Goal: Task Accomplishment & Management: Manage account settings

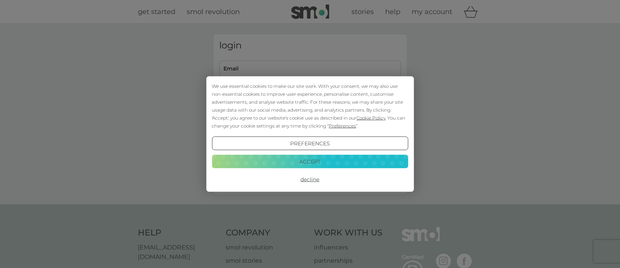
click at [312, 181] on button "Decline" at bounding box center [310, 180] width 196 height 14
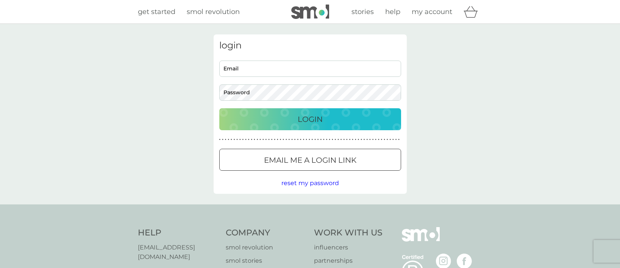
click at [301, 71] on input "Email" at bounding box center [310, 69] width 182 height 16
type input "laurawardle911@hotmail.com"
click at [341, 125] on div "Login" at bounding box center [310, 119] width 167 height 12
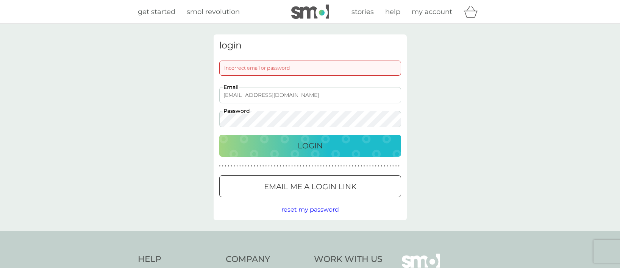
click at [325, 194] on button "Email me a login link" at bounding box center [310, 186] width 182 height 22
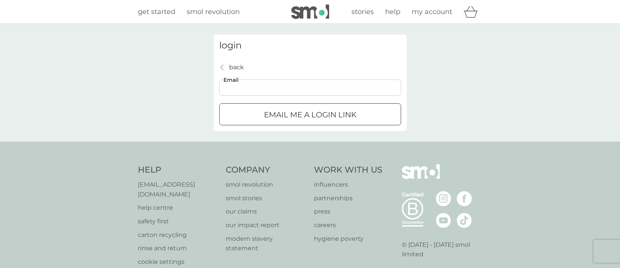
click at [339, 92] on input "Email" at bounding box center [310, 88] width 182 height 16
type input "[EMAIL_ADDRESS][DOMAIN_NAME]"
click at [314, 113] on div "submit" at bounding box center [310, 115] width 27 height 8
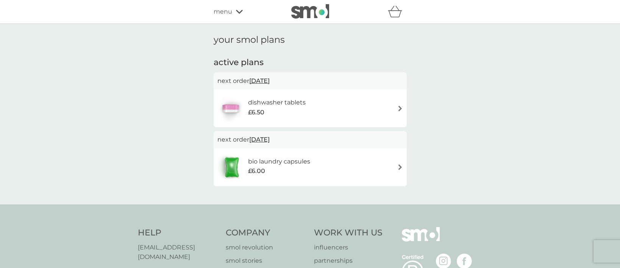
click at [270, 83] on span "[DATE]" at bounding box center [259, 81] width 20 height 15
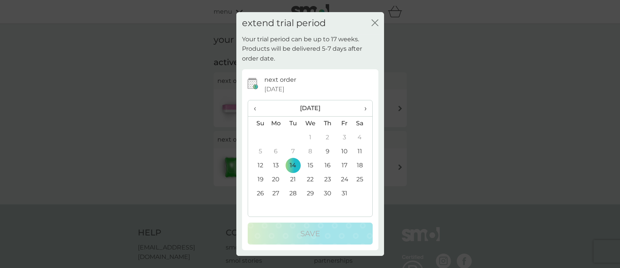
click at [376, 25] on icon "close" at bounding box center [375, 22] width 7 height 7
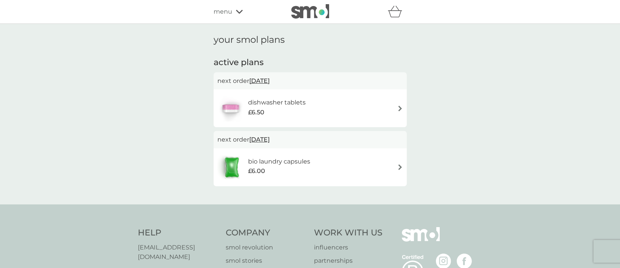
click at [221, 14] on span "menu" at bounding box center [223, 12] width 19 height 10
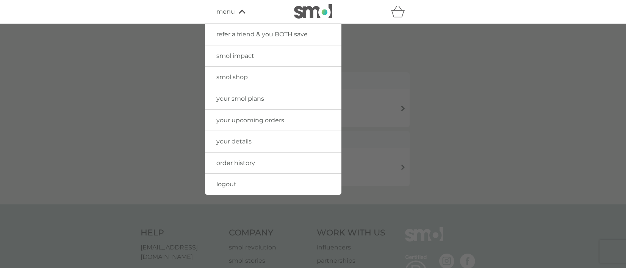
click at [231, 99] on span "your smol plans" at bounding box center [240, 98] width 48 height 7
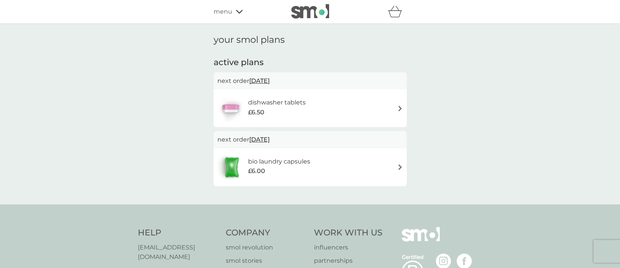
click at [401, 166] on img at bounding box center [401, 168] width 6 height 6
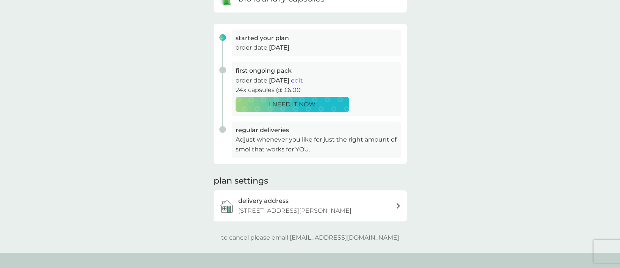
scroll to position [114, 0]
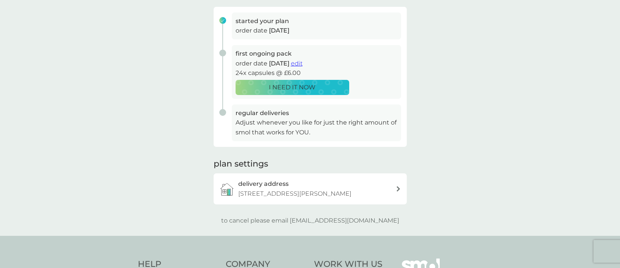
click at [343, 125] on p "Adjust whenever you like for just the right amount of smol that works for YOU." at bounding box center [317, 127] width 162 height 19
click at [268, 120] on p "Adjust whenever you like for just the right amount of smol that works for YOU." at bounding box center [317, 127] width 162 height 19
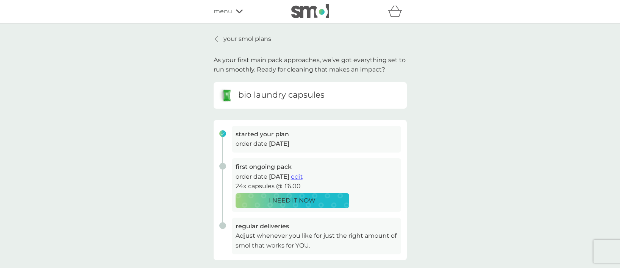
scroll to position [0, 0]
click at [243, 37] on p "your smol plans" at bounding box center [248, 39] width 48 height 10
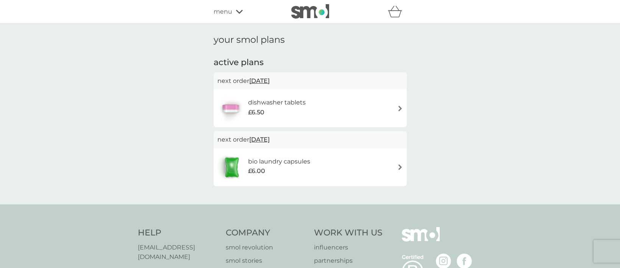
click at [241, 14] on icon at bounding box center [239, 11] width 7 height 5
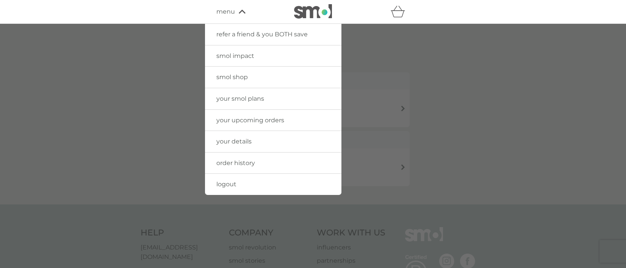
click at [244, 142] on span "your details" at bounding box center [233, 141] width 35 height 7
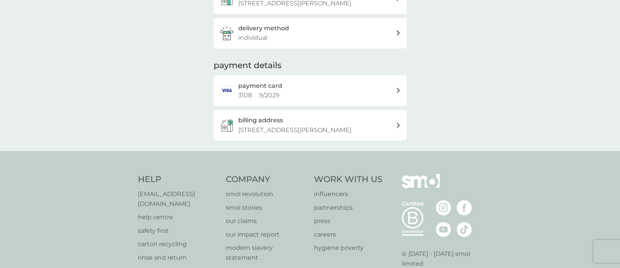
scroll to position [190, 0]
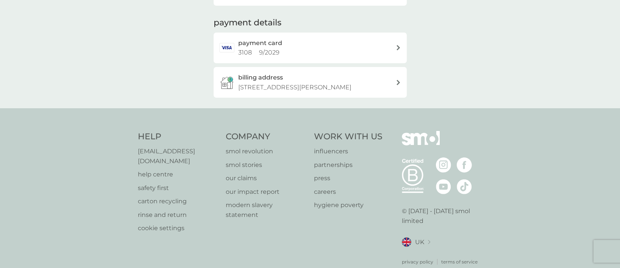
click at [155, 180] on p "help centre" at bounding box center [178, 175] width 81 height 10
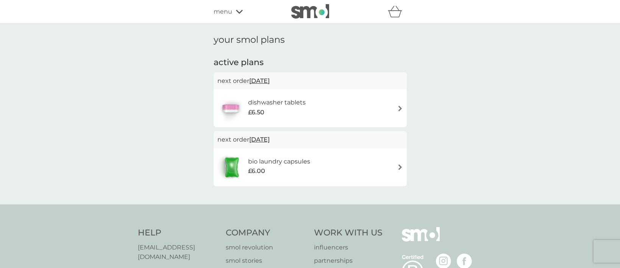
click at [269, 81] on span "[DATE]" at bounding box center [259, 81] width 20 height 15
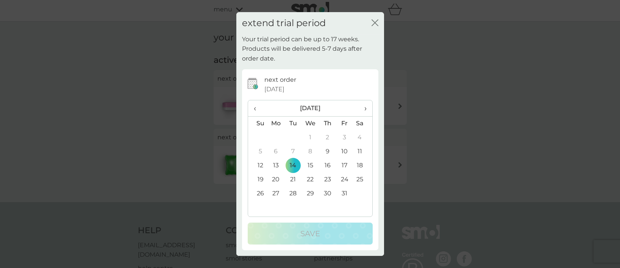
scroll to position [38, 0]
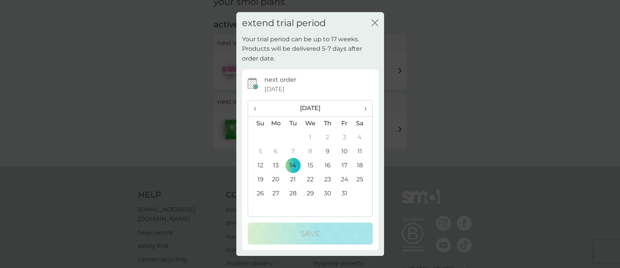
click at [367, 110] on th "›" at bounding box center [362, 108] width 19 height 16
click at [374, 24] on icon "close" at bounding box center [375, 22] width 7 height 7
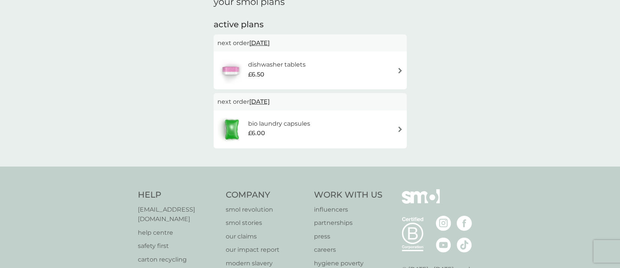
click at [235, 69] on img at bounding box center [231, 70] width 27 height 27
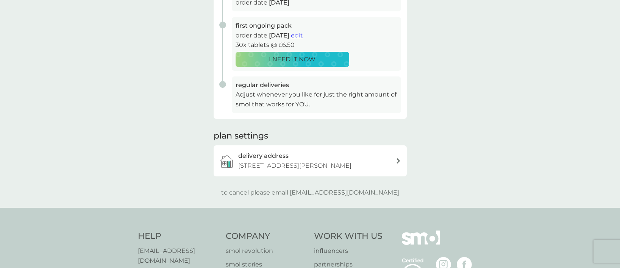
scroll to position [152, 0]
